Goal: Find specific page/section: Find specific page/section

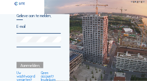
click at [33, 26] on input "email" at bounding box center [39, 26] width 44 height 5
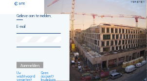
type input "[PERSON_NAME][EMAIL_ADDRESS][PERSON_NAME][PERSON_NAME][DOMAIN_NAME]"
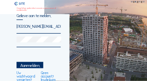
click at [57, 27] on input "[PERSON_NAME][EMAIL_ADDRESS][PERSON_NAME][PERSON_NAME][DOMAIN_NAME]" at bounding box center [39, 26] width 44 height 5
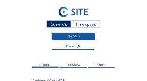
click at [76, 37] on link "Mijn C-Site" at bounding box center [73, 36] width 44 height 7
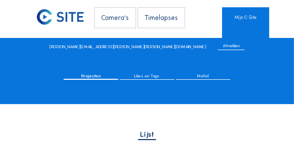
click at [91, 74] on span "Projecten" at bounding box center [90, 75] width 19 height 4
click at [92, 75] on span "Projecten" at bounding box center [90, 75] width 19 height 4
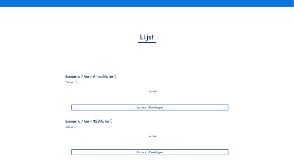
scroll to position [117, 0]
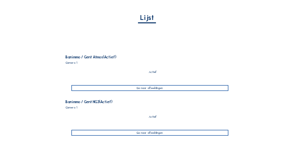
click at [146, 80] on div "Actief" at bounding box center [152, 116] width 162 height 3
click at [137, 80] on div "Ga naar afbeeldingen" at bounding box center [149, 133] width 156 height 6
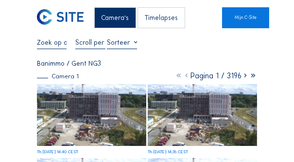
click at [93, 80] on img at bounding box center [91, 115] width 109 height 62
